Goal: Task Accomplishment & Management: Manage account settings

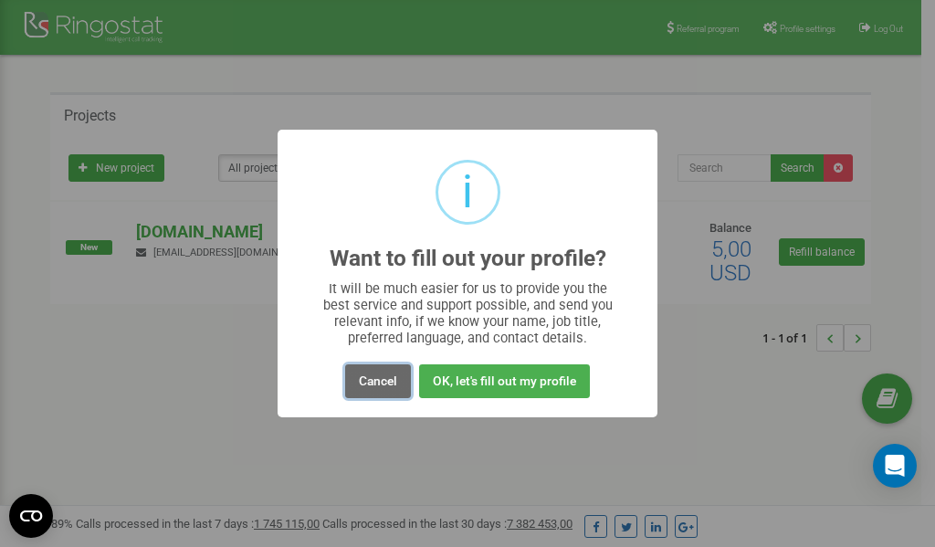
click at [378, 389] on button "Cancel" at bounding box center [378, 381] width 66 height 34
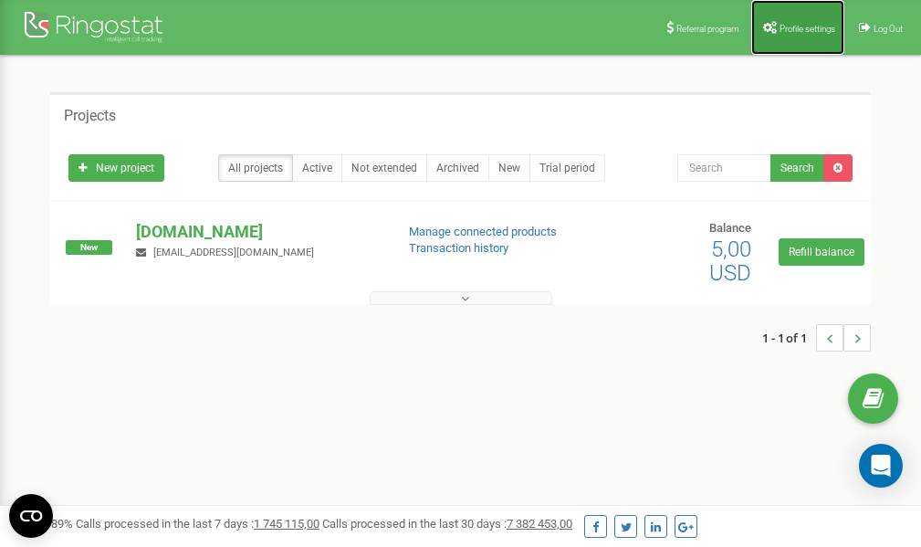
click at [790, 24] on span "Profile settings" at bounding box center [808, 29] width 56 height 10
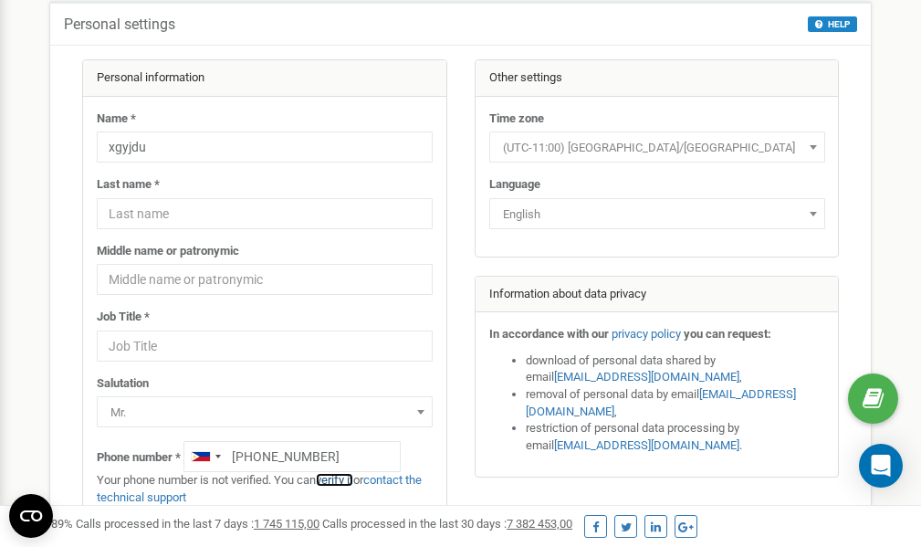
click at [348, 480] on link "verify it" at bounding box center [334, 480] width 37 height 14
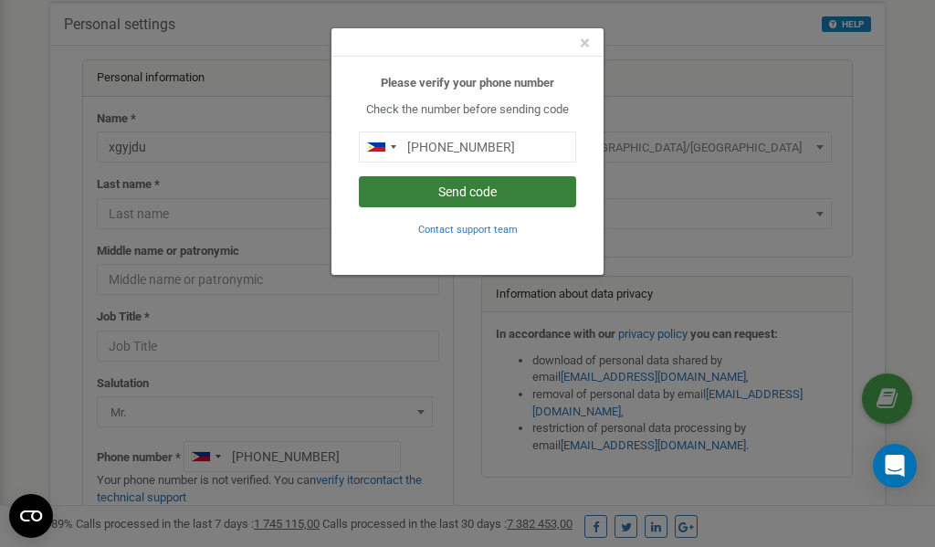
click at [489, 191] on button "Send code" at bounding box center [467, 191] width 217 height 31
